Goal: Task Accomplishment & Management: Manage account settings

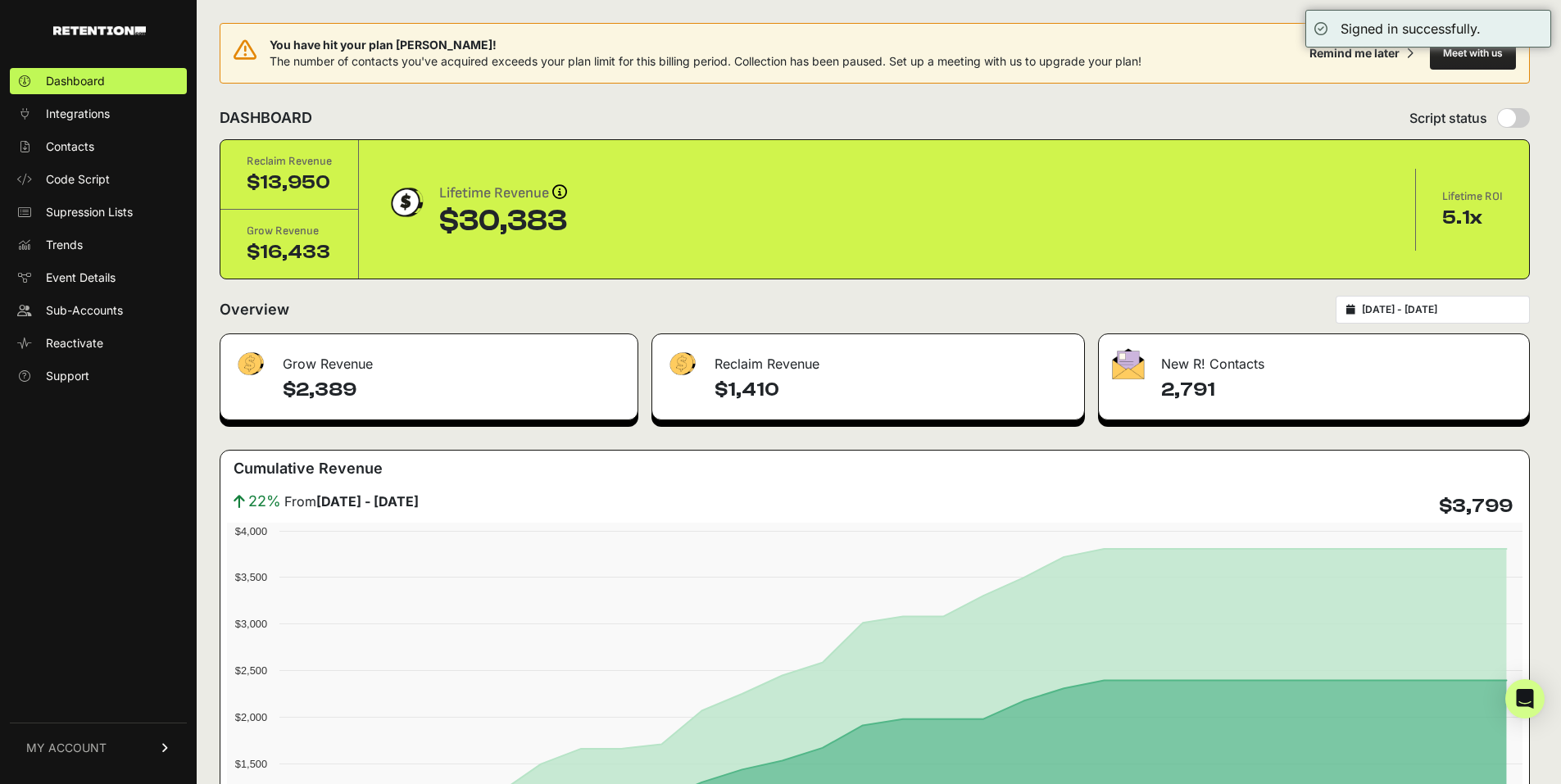
click at [162, 738] on link "MY ACCOUNT" at bounding box center [99, 747] width 177 height 50
click at [111, 696] on link "Billing" at bounding box center [99, 694] width 177 height 26
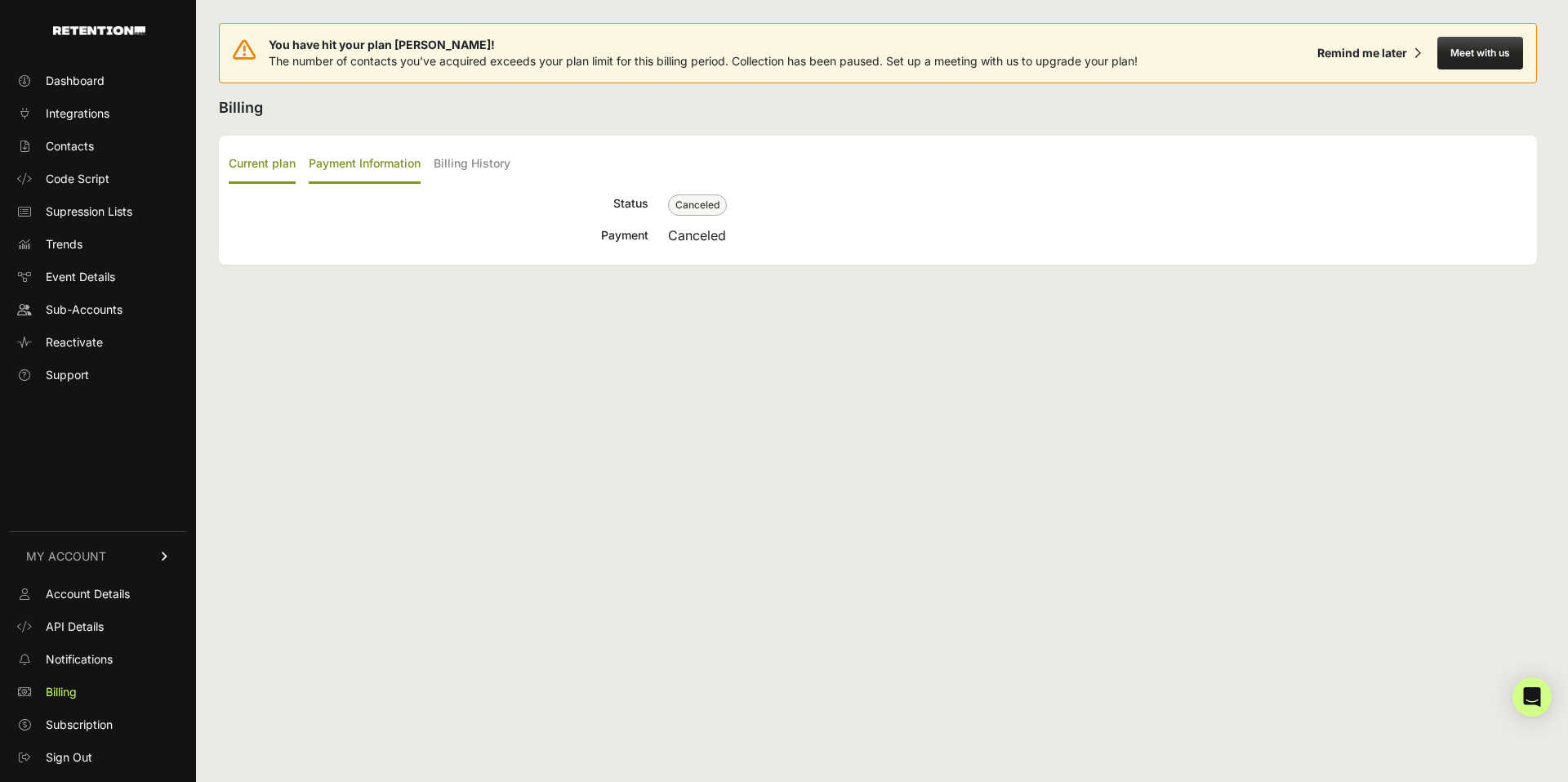
click at [407, 167] on label "Payment Information" at bounding box center [365, 164] width 112 height 39
click at [0, 0] on input "Payment Information" at bounding box center [0, 0] width 0 height 0
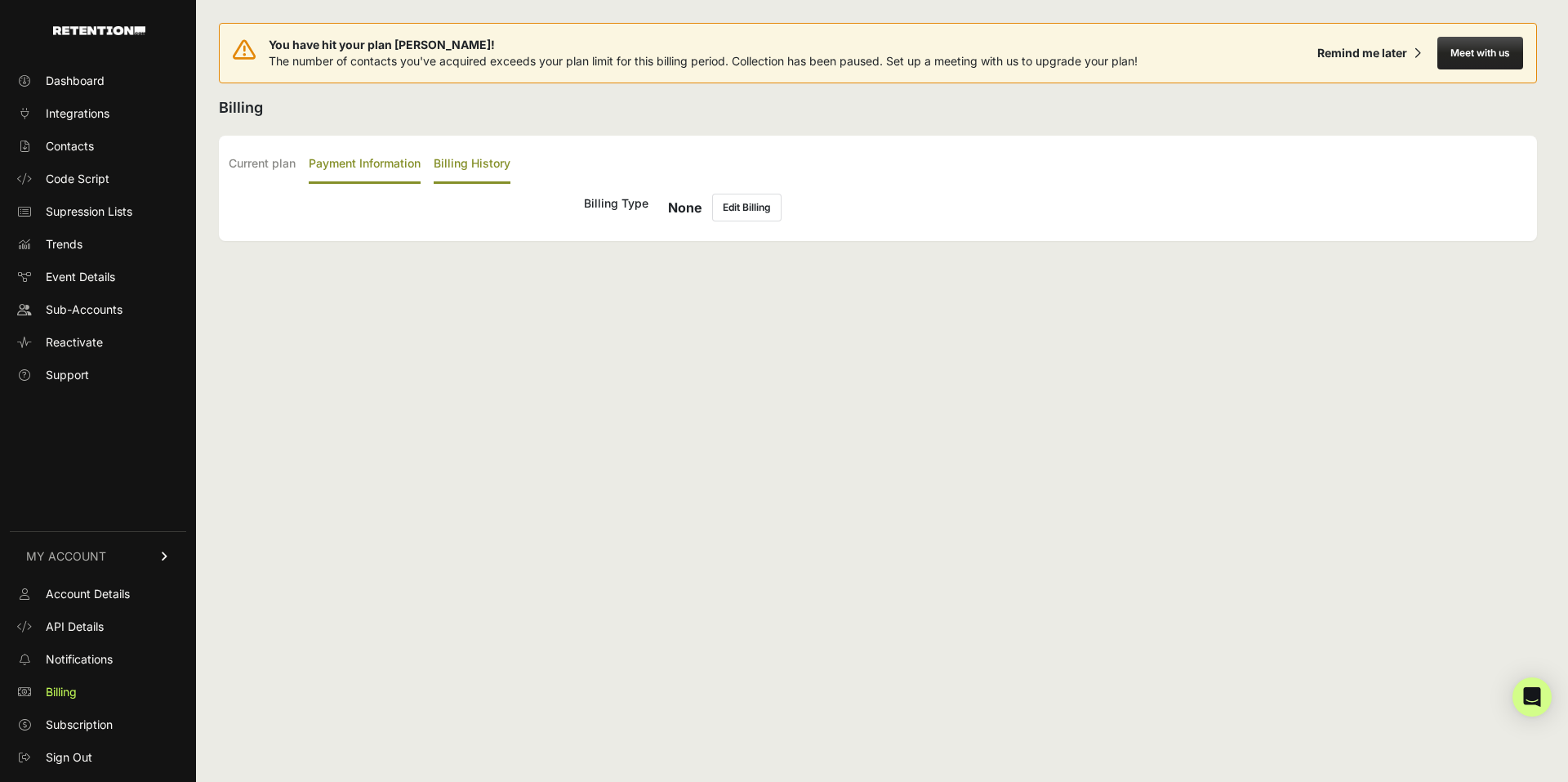
click at [488, 166] on label "Billing History" at bounding box center [472, 164] width 77 height 39
click at [0, 0] on input "Billing History" at bounding box center [0, 0] width 0 height 0
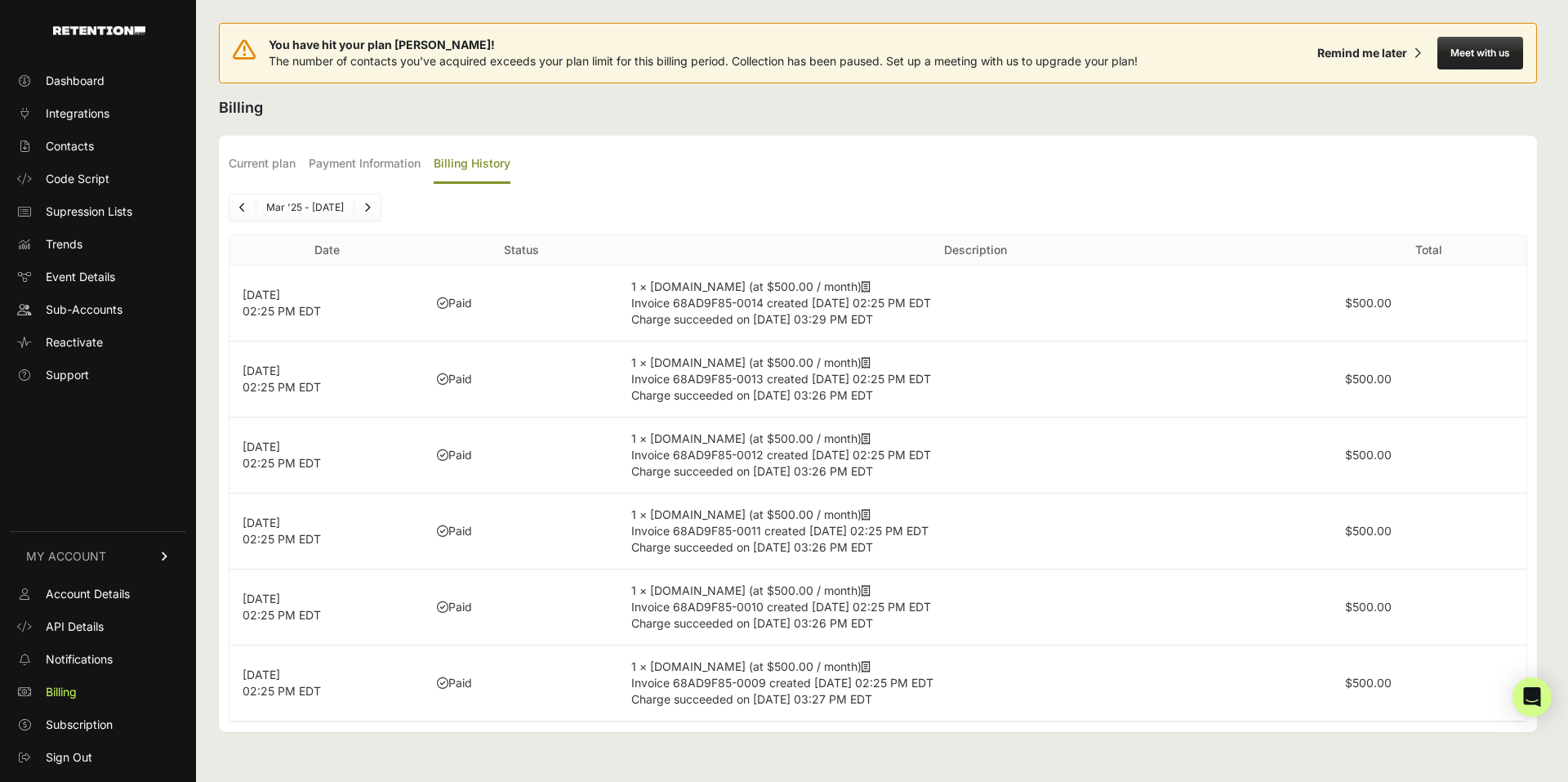
click at [85, 464] on div "Dashboard Integrations Contacts Code Script Supression Lists Trends Event Detai…" at bounding box center [97, 415] width 196 height 729
